Goal: Transaction & Acquisition: Obtain resource

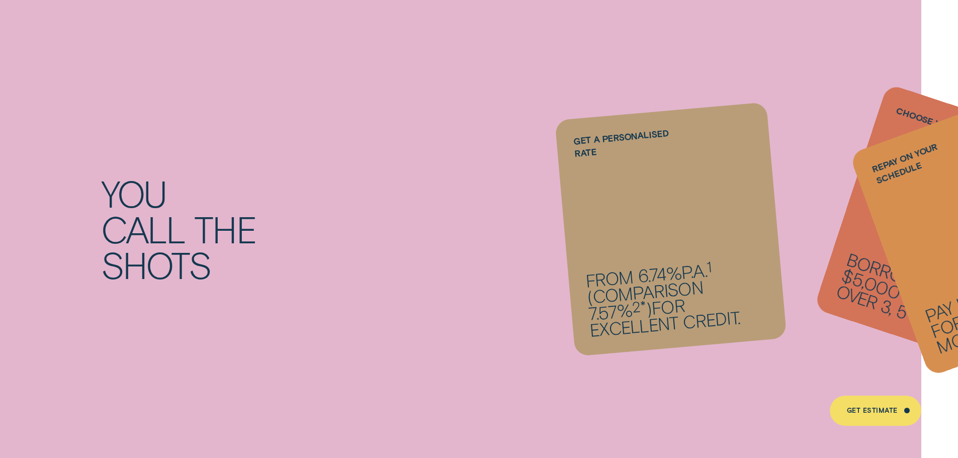
scroll to position [978, 0]
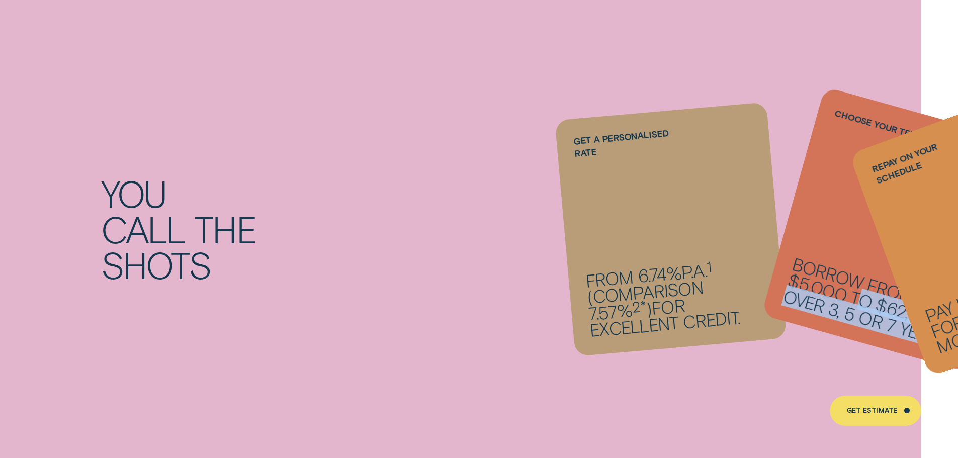
drag, startPoint x: 856, startPoint y: 301, endPoint x: 764, endPoint y: 298, distance: 92.0
click at [764, 283] on ul "Get a personalised rate From 6.74% p.a. 1 ( Comparison 7.57% 2* ) for excellent…" at bounding box center [671, 228] width 384 height 107
click at [741, 364] on div "You call the shots Get a personalised rate From 6.74% p.a. 1 ( Comparison 7.57%…" at bounding box center [479, 229] width 958 height 503
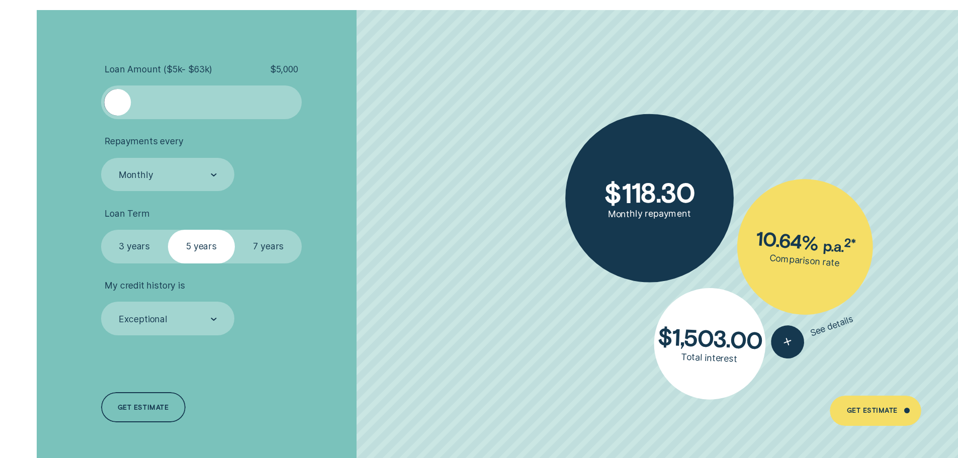
scroll to position [2325, 0]
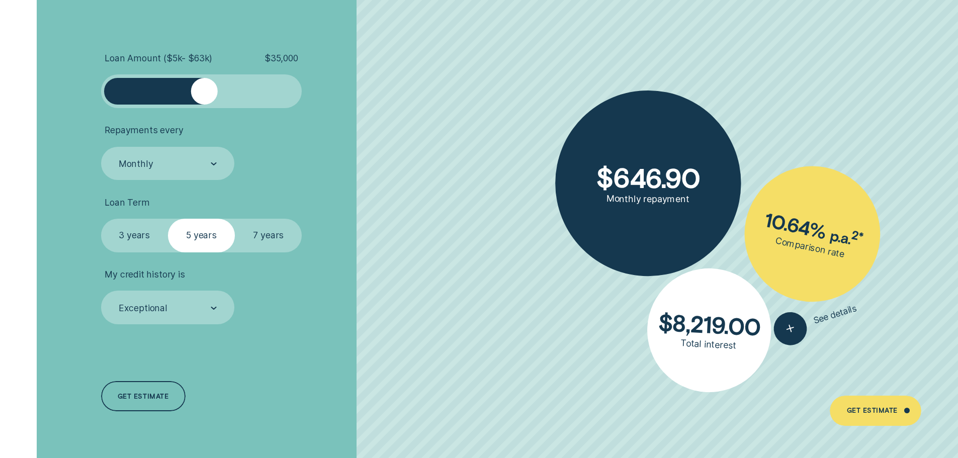
drag, startPoint x: 116, startPoint y: 90, endPoint x: 205, endPoint y: 90, distance: 89.0
click at [205, 90] on div at bounding box center [204, 91] width 27 height 27
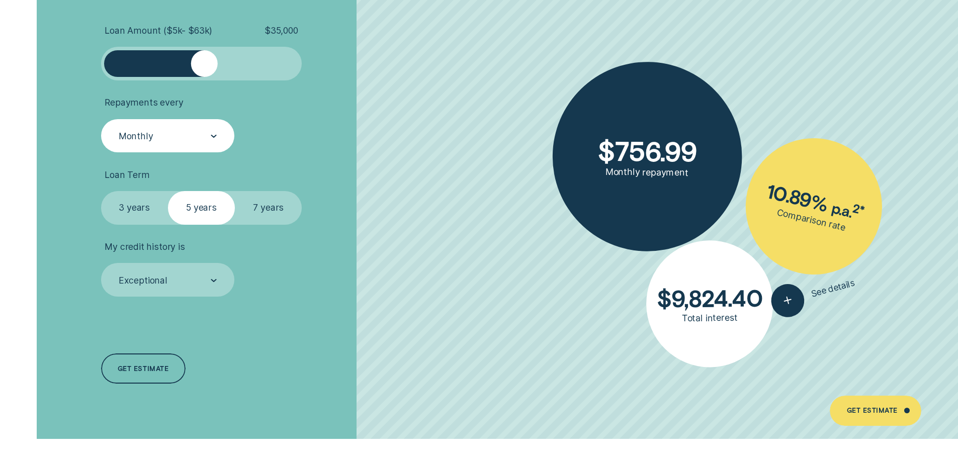
scroll to position [2354, 0]
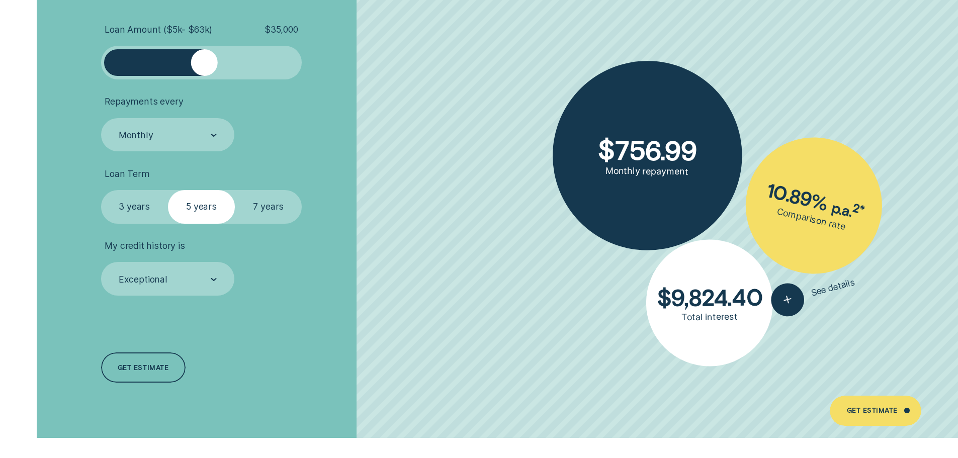
click at [131, 207] on label "3 years" at bounding box center [134, 207] width 67 height 34
click at [101, 190] on input "3 years" at bounding box center [101, 190] width 0 height 0
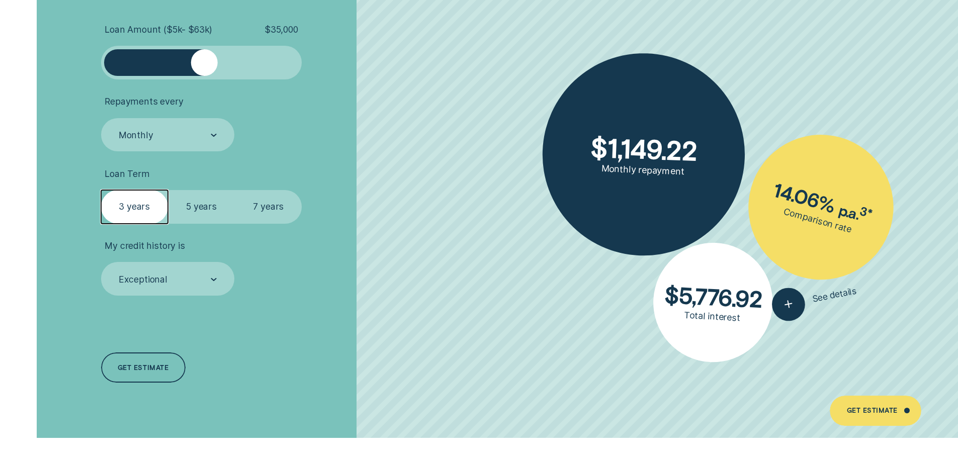
click at [185, 199] on label "5 years" at bounding box center [201, 207] width 67 height 34
click at [168, 190] on input "5 years" at bounding box center [168, 190] width 0 height 0
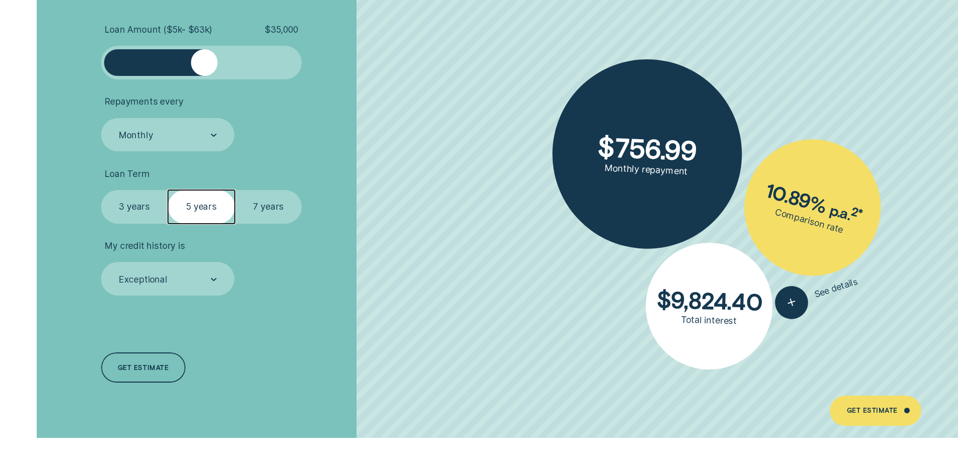
click at [269, 207] on label "7 years" at bounding box center [268, 207] width 67 height 34
click at [235, 190] on input "7 years" at bounding box center [235, 190] width 0 height 0
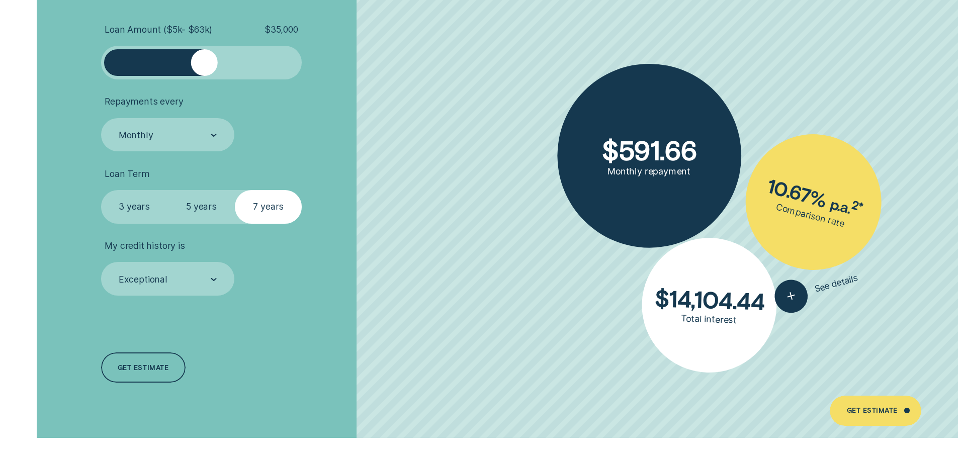
click at [135, 206] on label "3 years" at bounding box center [134, 207] width 67 height 34
click at [101, 190] on input "3 years" at bounding box center [101, 190] width 0 height 0
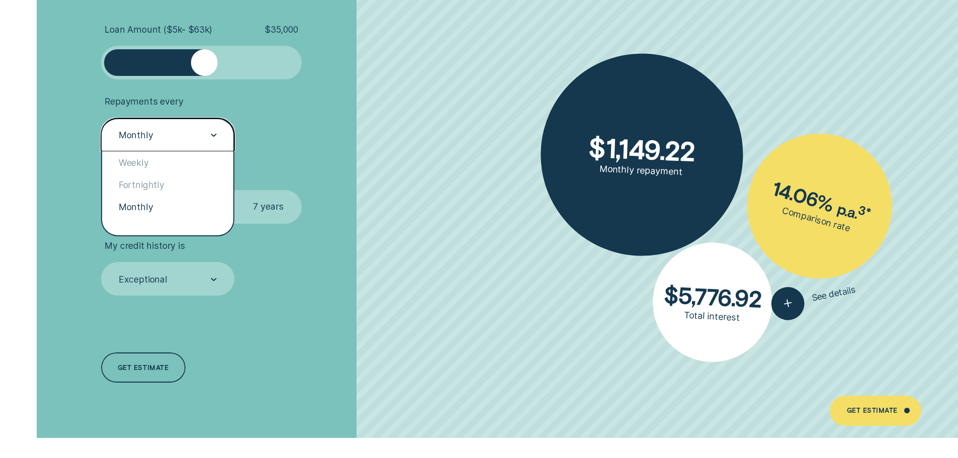
click at [177, 135] on div "Monthly" at bounding box center [167, 135] width 99 height 13
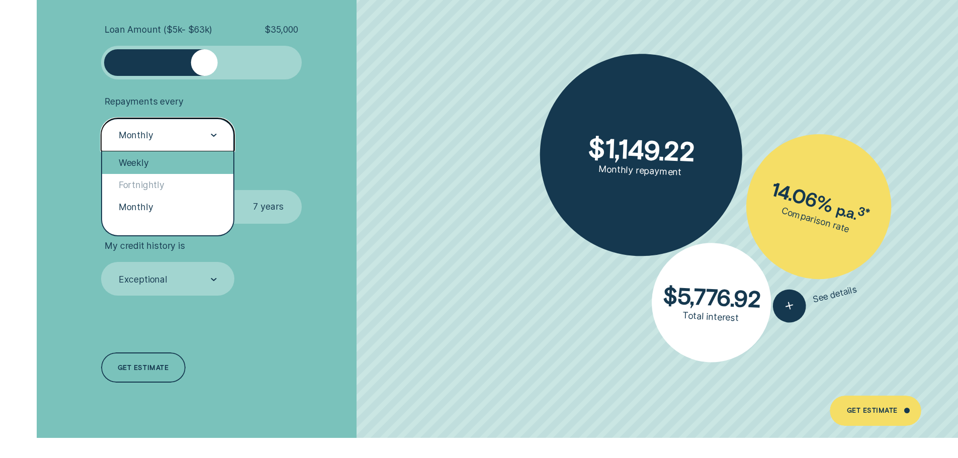
click at [151, 164] on div "Weekly" at bounding box center [168, 162] width 132 height 22
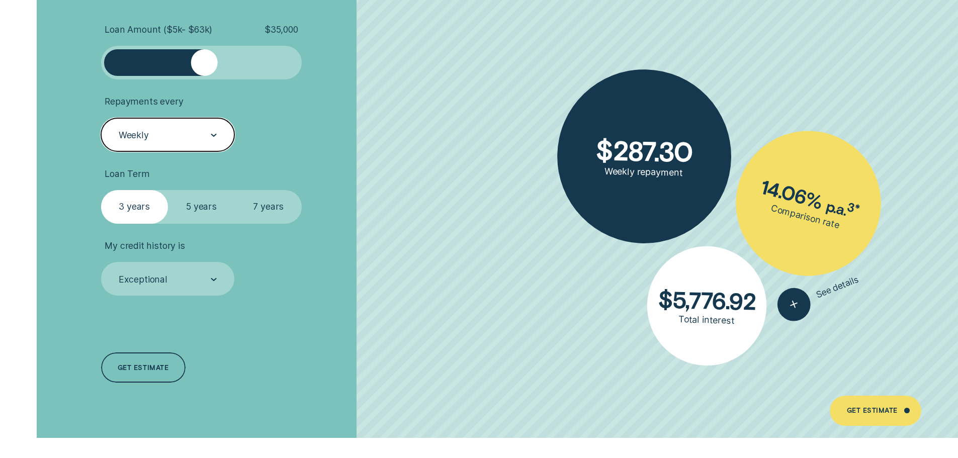
click at [176, 136] on div "Weekly" at bounding box center [167, 135] width 99 height 13
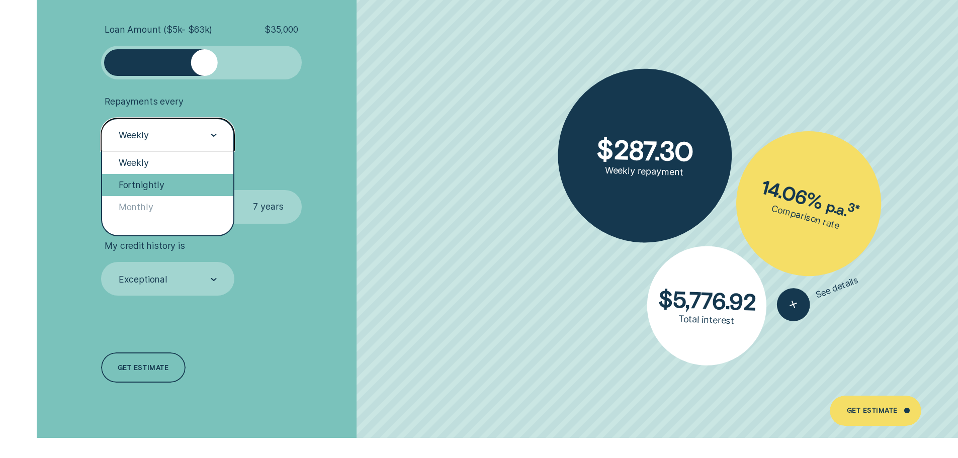
click at [154, 180] on div "Fortnightly" at bounding box center [168, 185] width 132 height 22
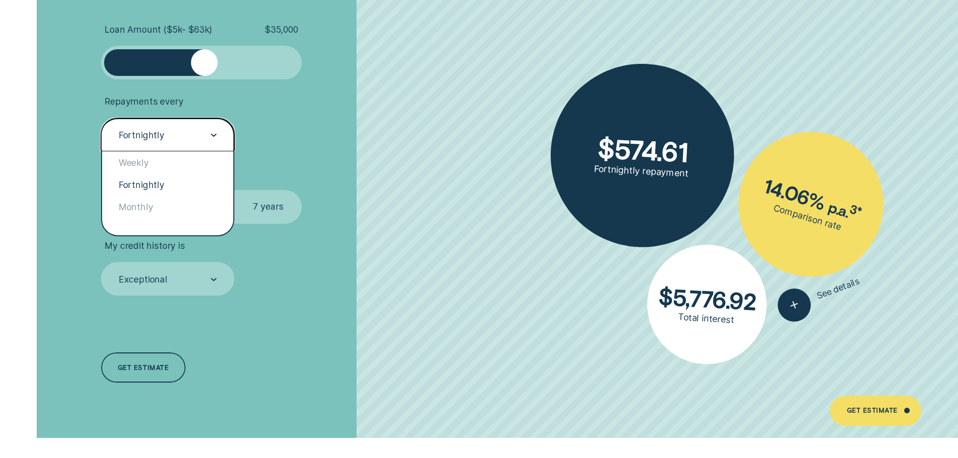
click at [179, 136] on div "Fortnightly" at bounding box center [167, 135] width 99 height 13
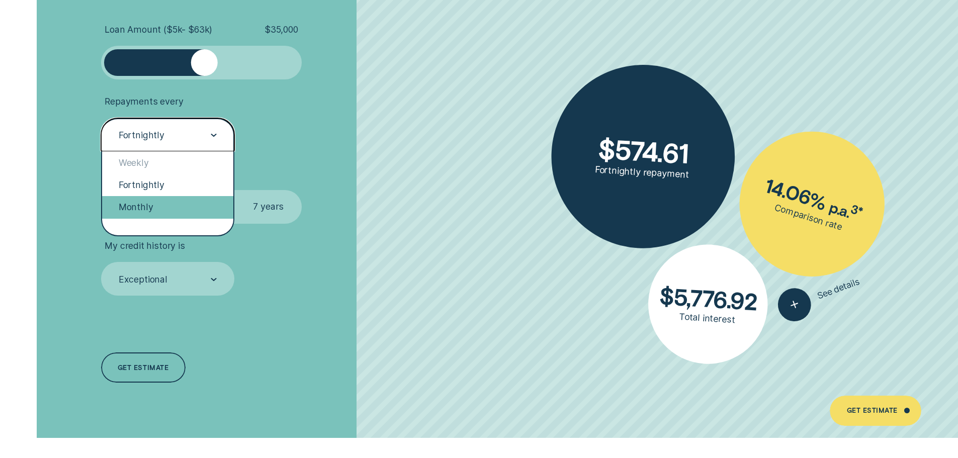
click at [132, 203] on div "Monthly" at bounding box center [168, 207] width 132 height 22
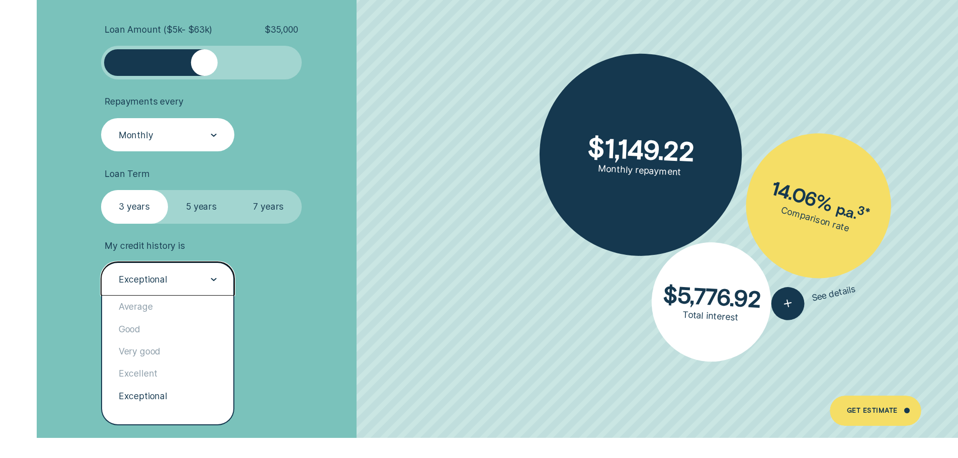
click at [196, 283] on div "Exceptional" at bounding box center [167, 279] width 99 height 13
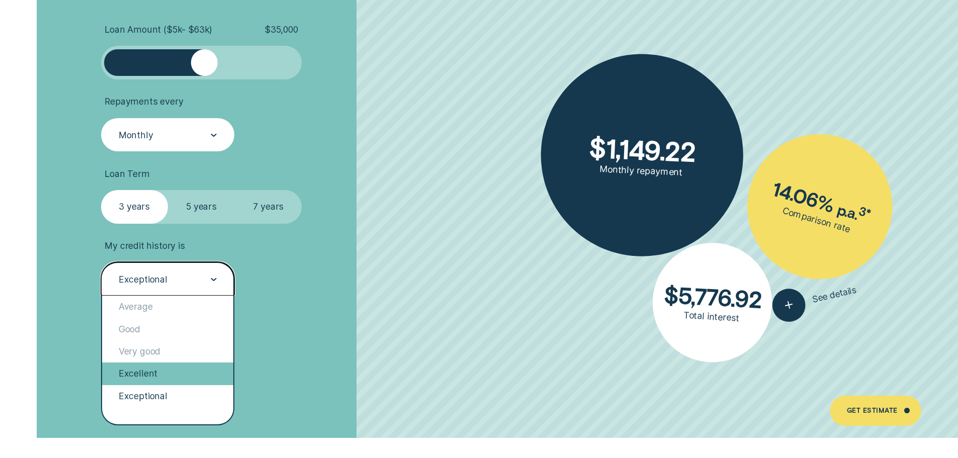
click at [171, 376] on div "Excellent" at bounding box center [168, 373] width 132 height 22
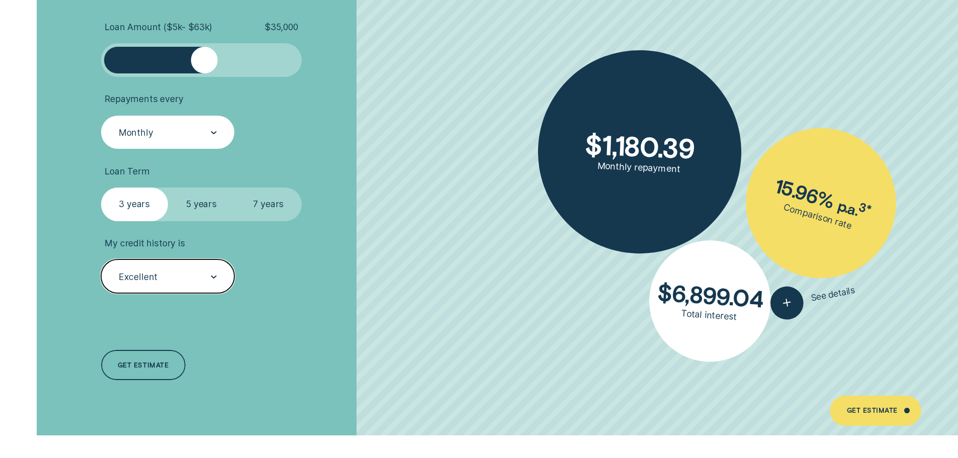
scroll to position [2357, 0]
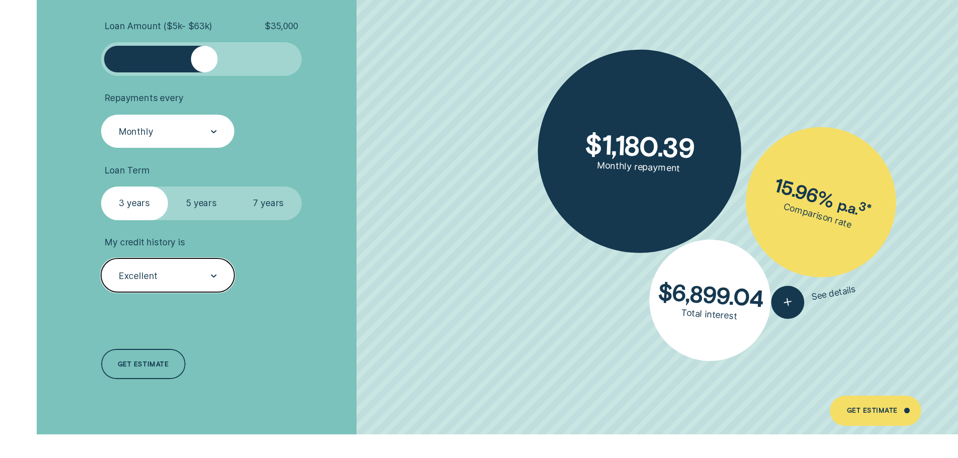
click at [195, 278] on div "Excellent" at bounding box center [167, 275] width 99 height 13
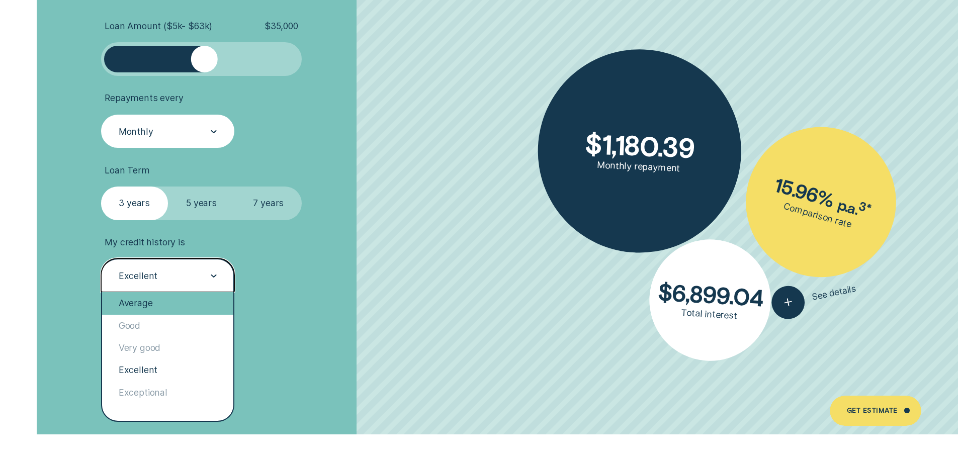
click at [168, 304] on div "Average" at bounding box center [168, 303] width 132 height 22
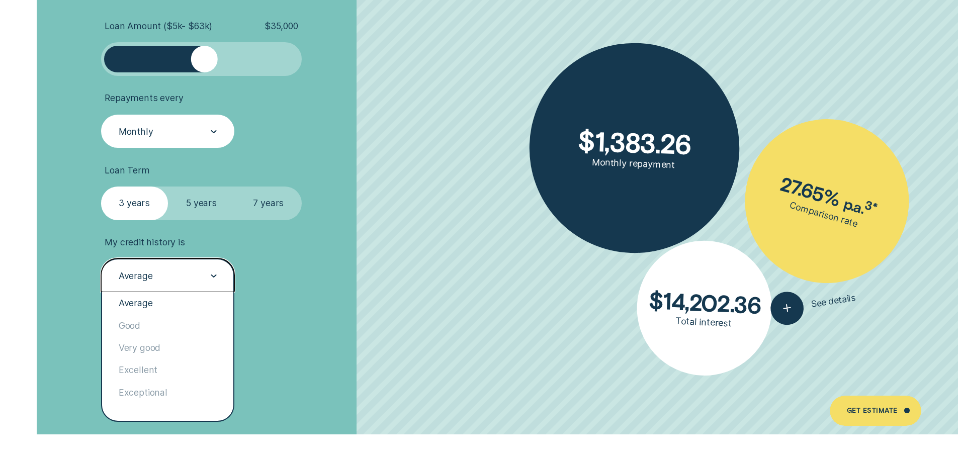
click at [179, 273] on div "Average" at bounding box center [167, 275] width 99 height 13
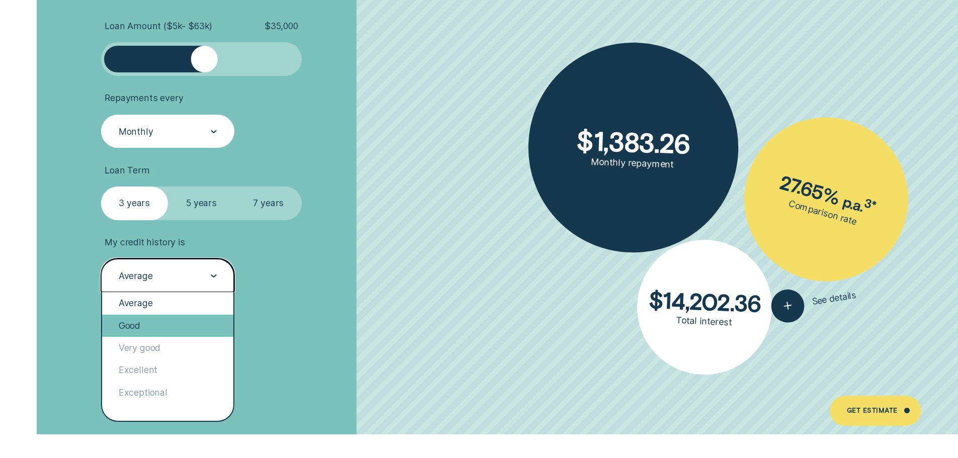
click at [153, 322] on div "Good" at bounding box center [168, 326] width 132 height 22
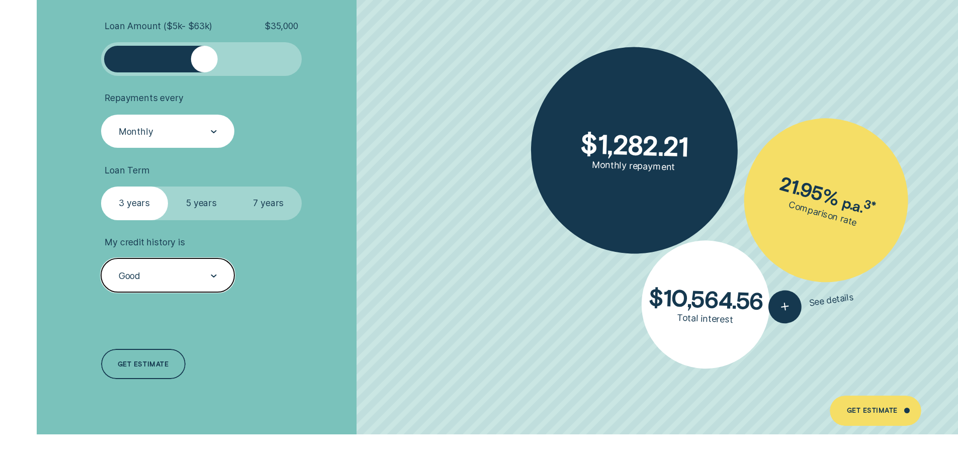
click at [179, 281] on div "Good" at bounding box center [167, 275] width 99 height 13
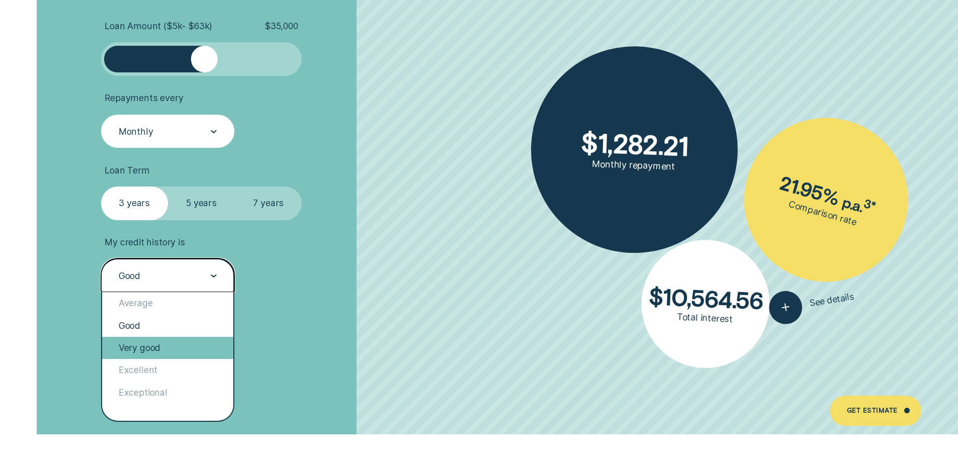
click at [151, 344] on div "Very good" at bounding box center [168, 348] width 132 height 22
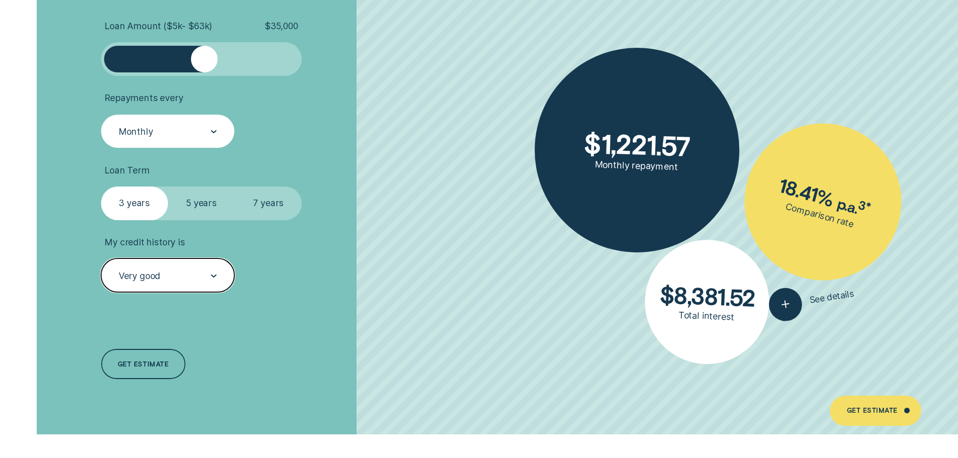
click at [196, 279] on div "Very good" at bounding box center [167, 275] width 99 height 13
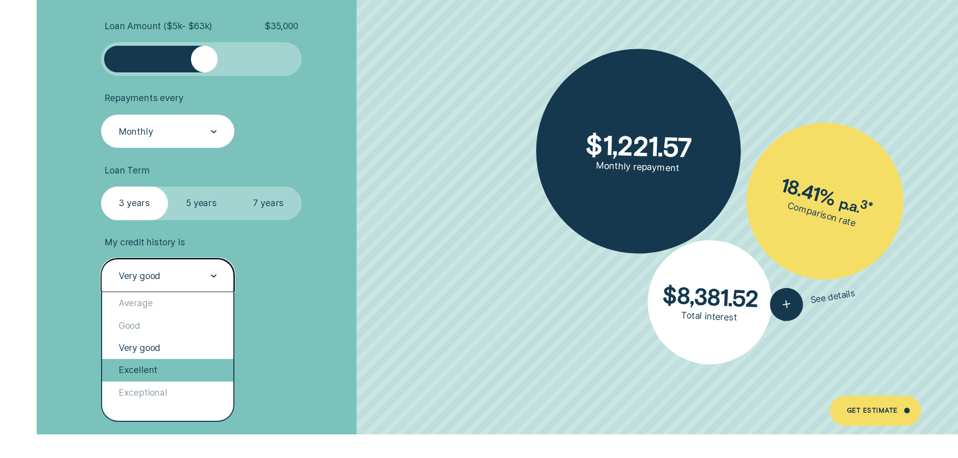
click at [144, 364] on div "Excellent" at bounding box center [168, 370] width 132 height 22
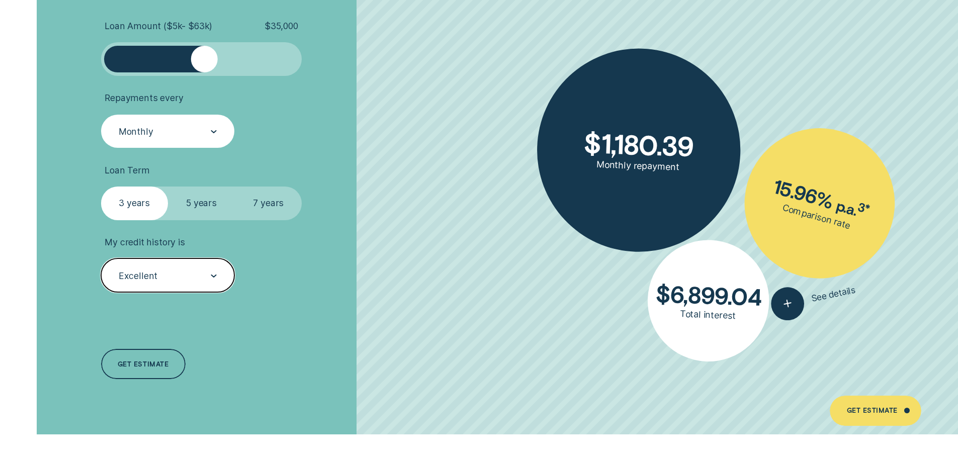
click at [172, 281] on div "Excellent" at bounding box center [167, 275] width 99 height 13
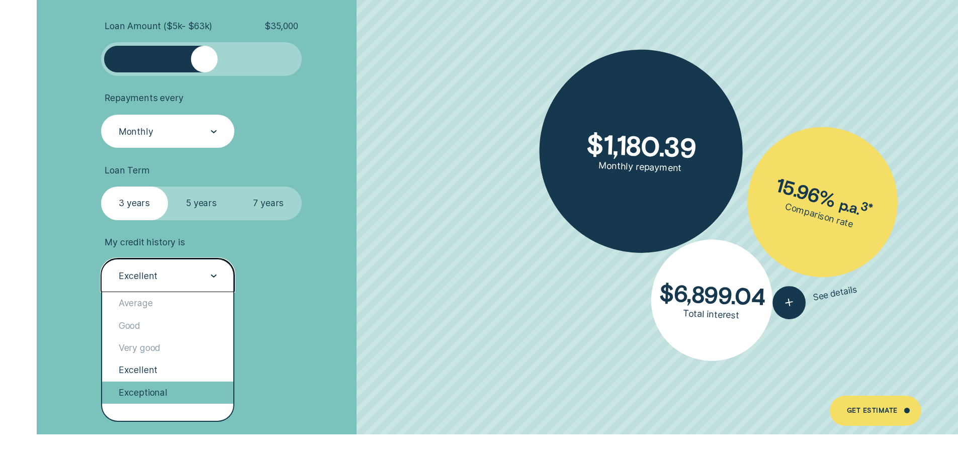
click at [134, 391] on div "Exceptional" at bounding box center [168, 393] width 132 height 22
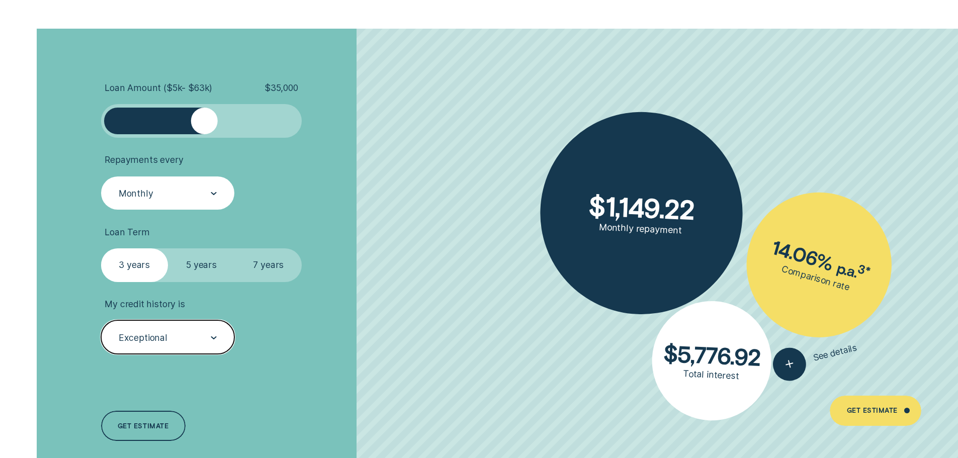
scroll to position [2266, 0]
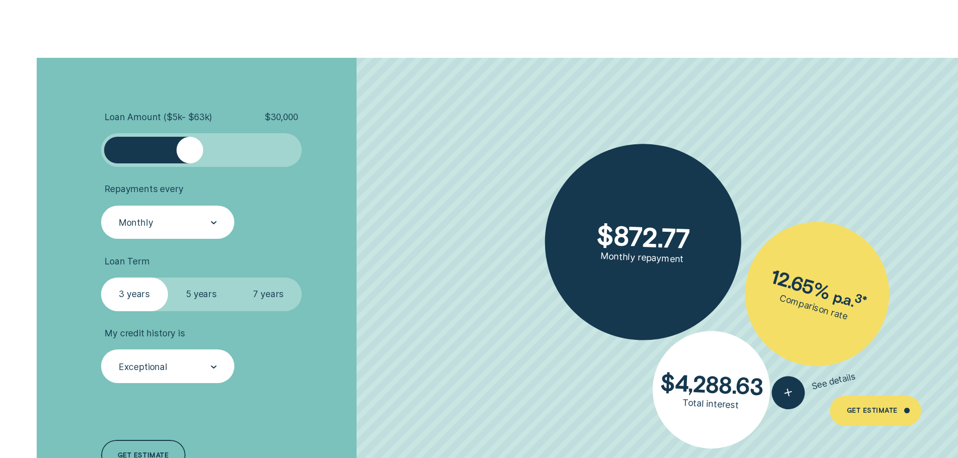
drag, startPoint x: 203, startPoint y: 151, endPoint x: 190, endPoint y: 155, distance: 13.2
click at [190, 155] on div at bounding box center [189, 150] width 27 height 27
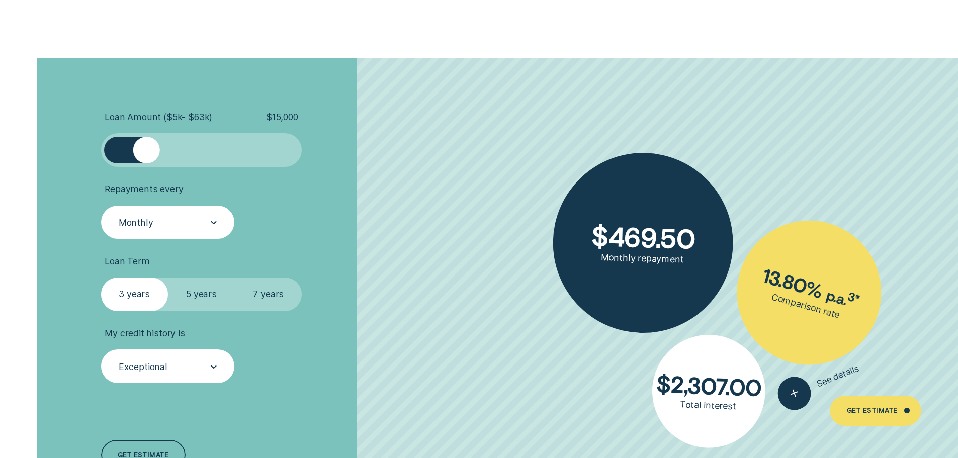
drag, startPoint x: 194, startPoint y: 150, endPoint x: 147, endPoint y: 150, distance: 46.8
click at [147, 150] on div at bounding box center [146, 150] width 27 height 27
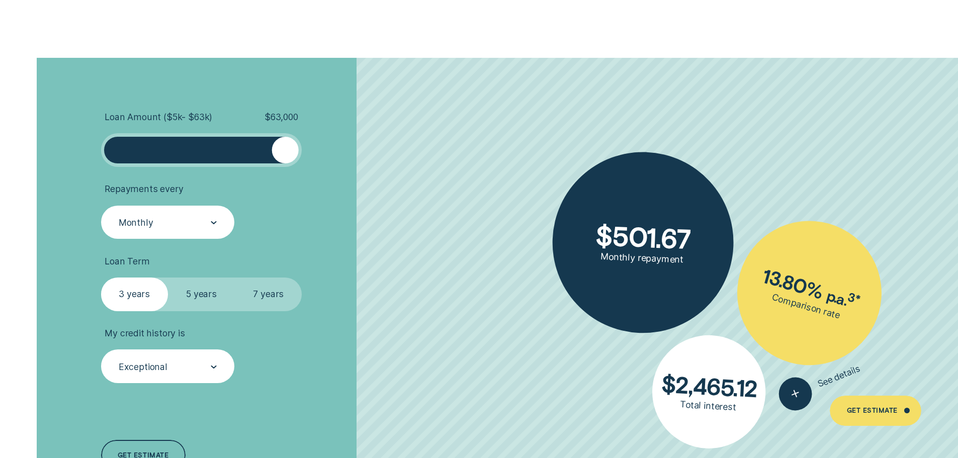
drag, startPoint x: 148, startPoint y: 157, endPoint x: 320, endPoint y: 150, distance: 172.1
click at [320, 150] on li "Loan Amount ( $5k - $63k ) $ 63,000" at bounding box center [255, 139] width 309 height 55
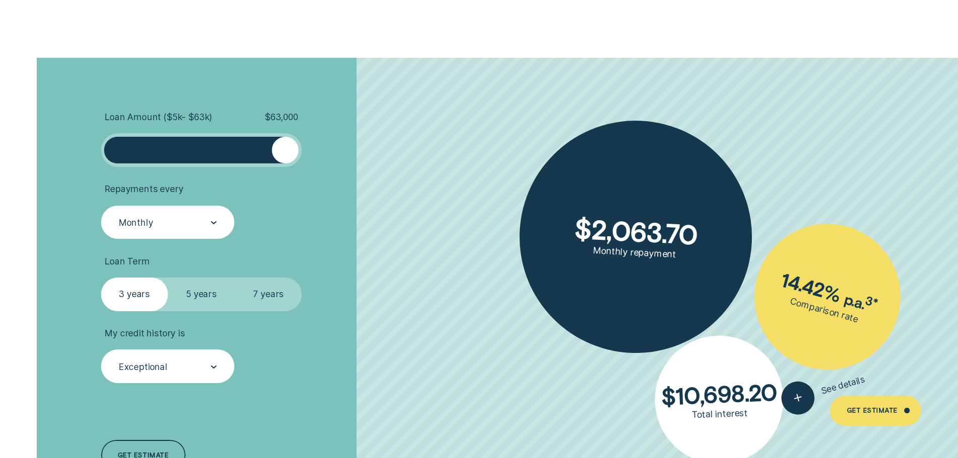
click at [198, 229] on div "Monthly" at bounding box center [168, 223] width 134 height 34
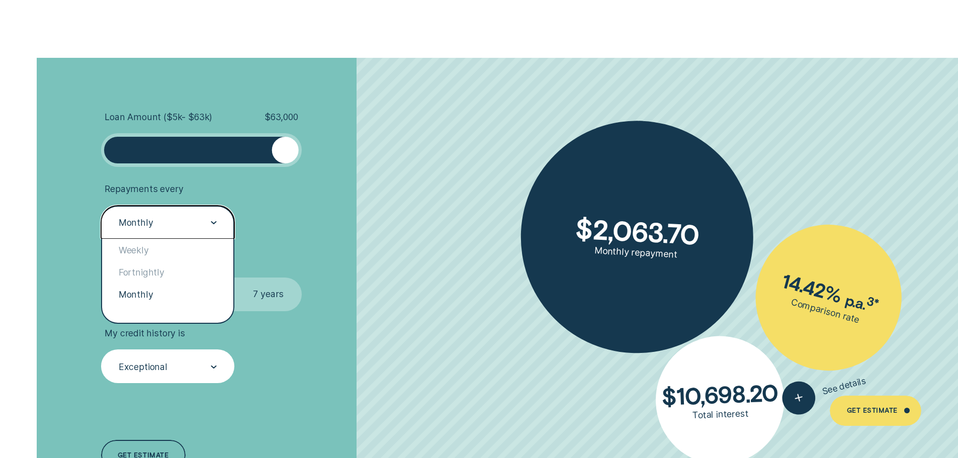
click at [202, 224] on div "Monthly" at bounding box center [167, 223] width 99 height 13
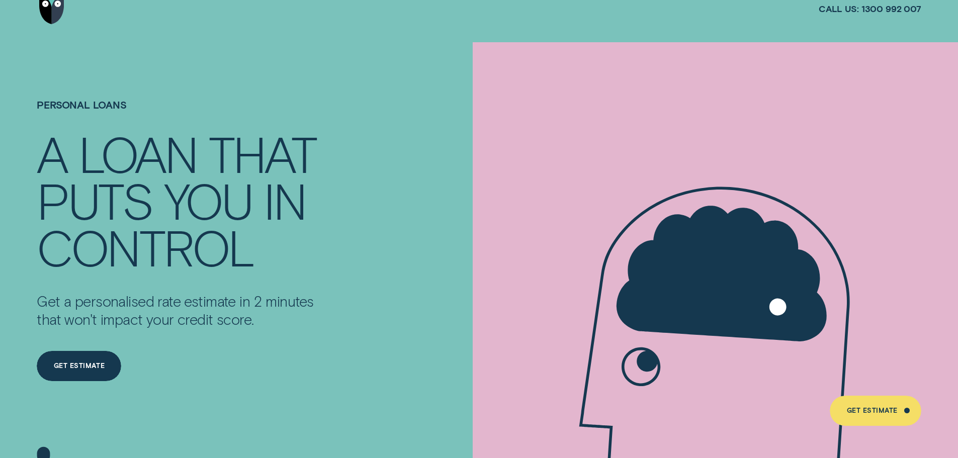
scroll to position [0, 0]
